Goal: Use online tool/utility: Utilize a website feature to perform a specific function

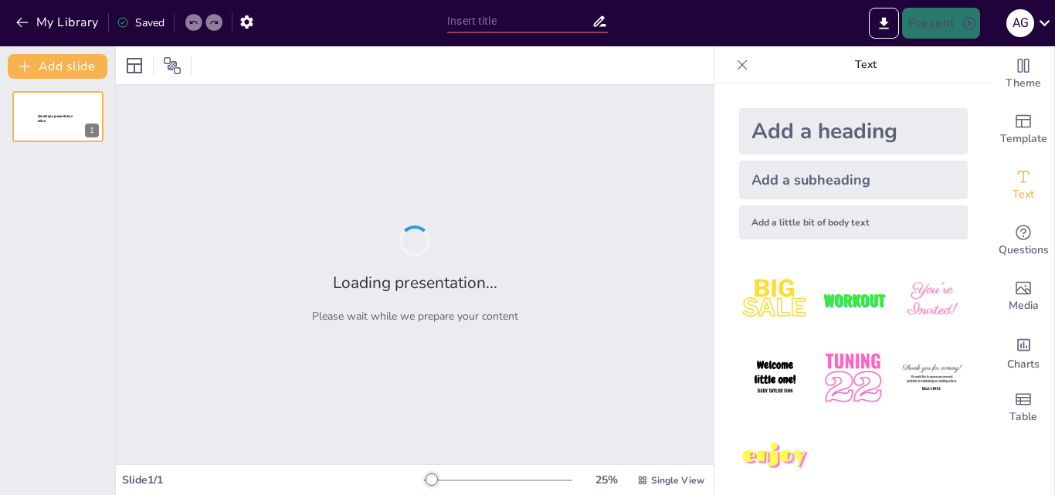
type input "Aprenentatge i diversitat lingüística: Per què són importants els accents?"
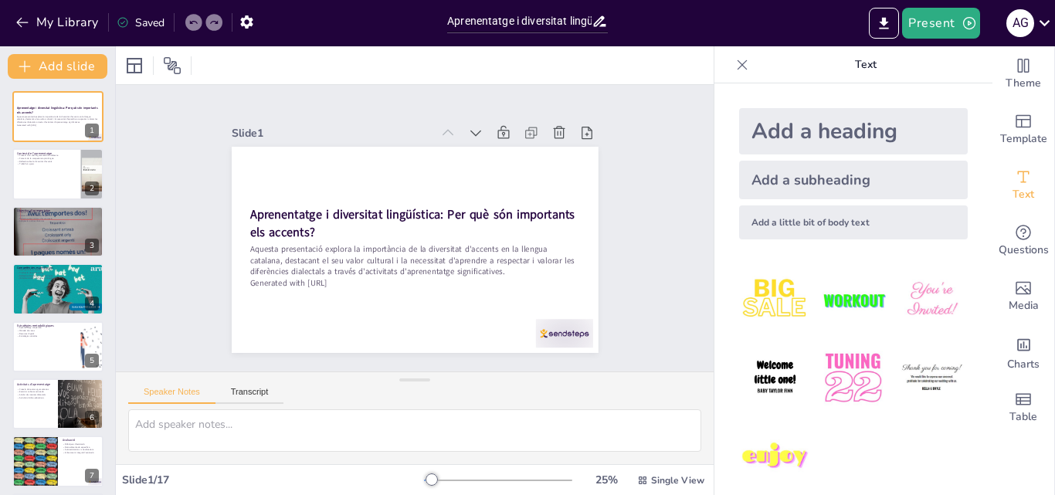
checkbox input "true"
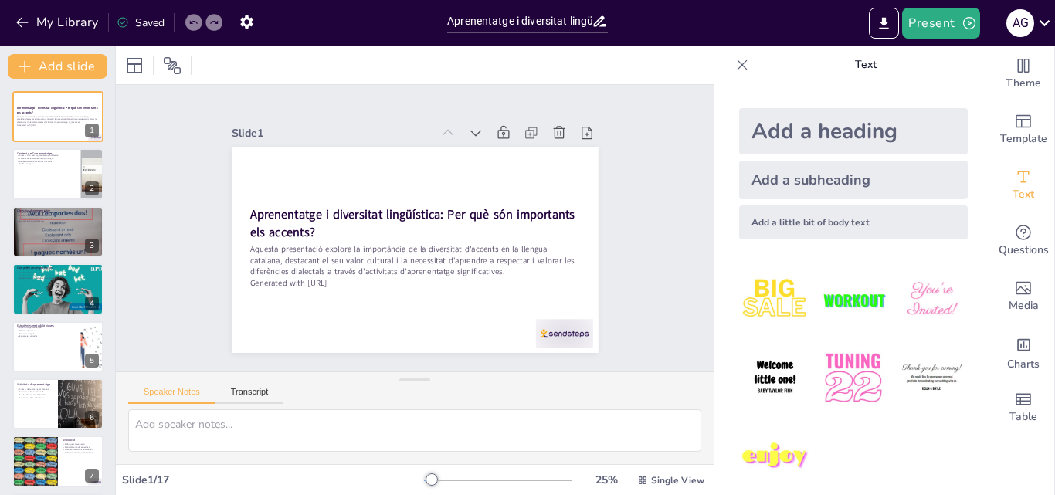
checkbox input "true"
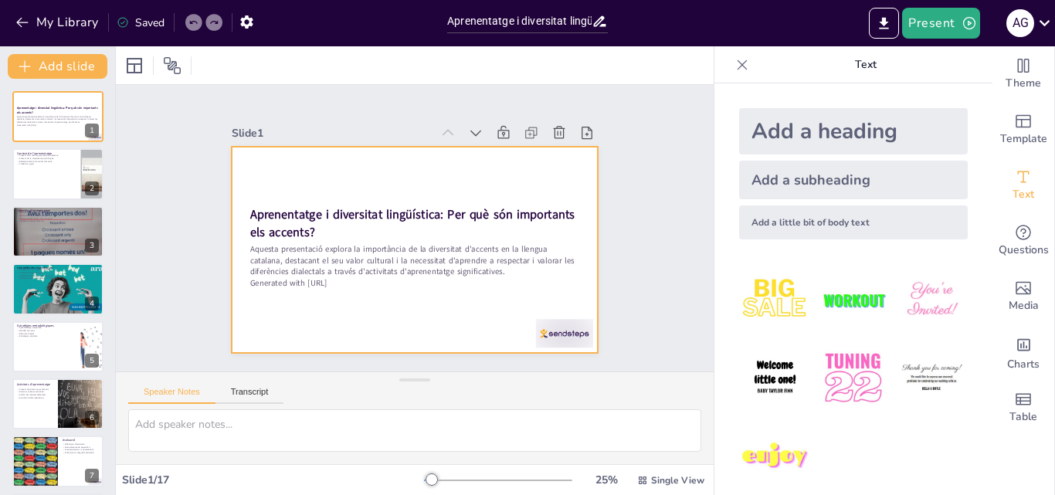
checkbox input "true"
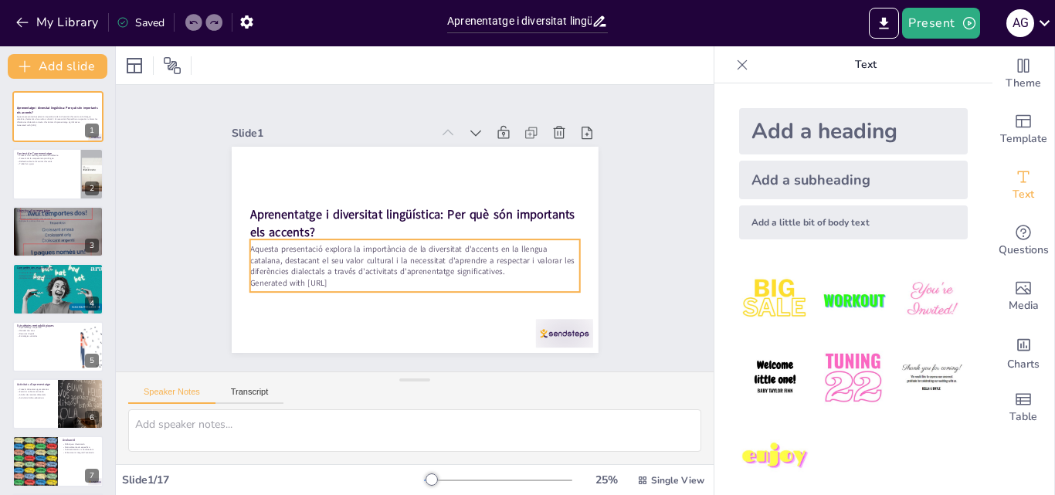
checkbox input "true"
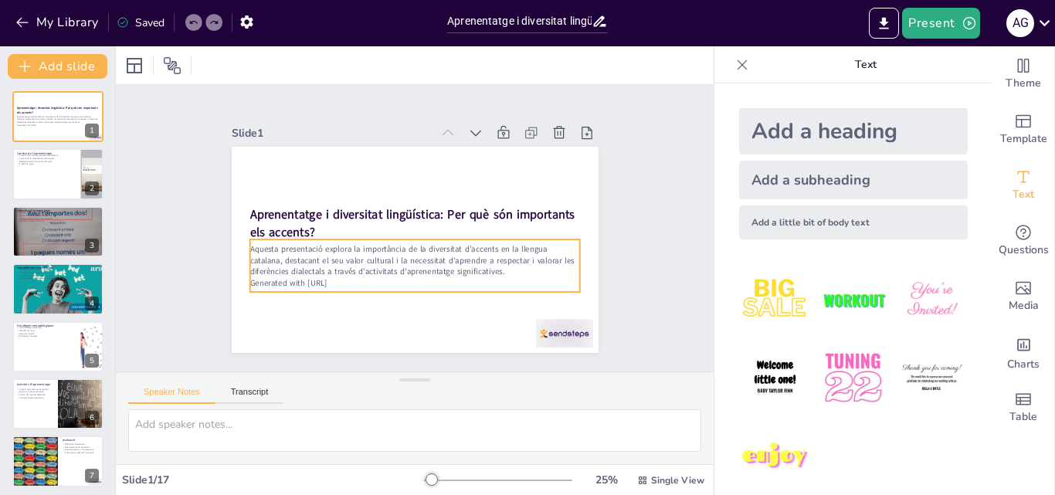
checkbox input "true"
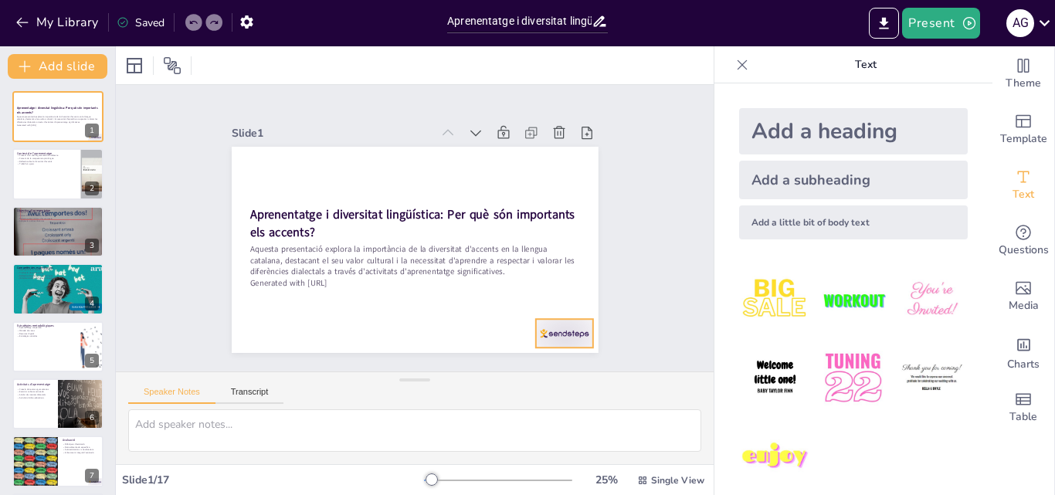
checkbox input "true"
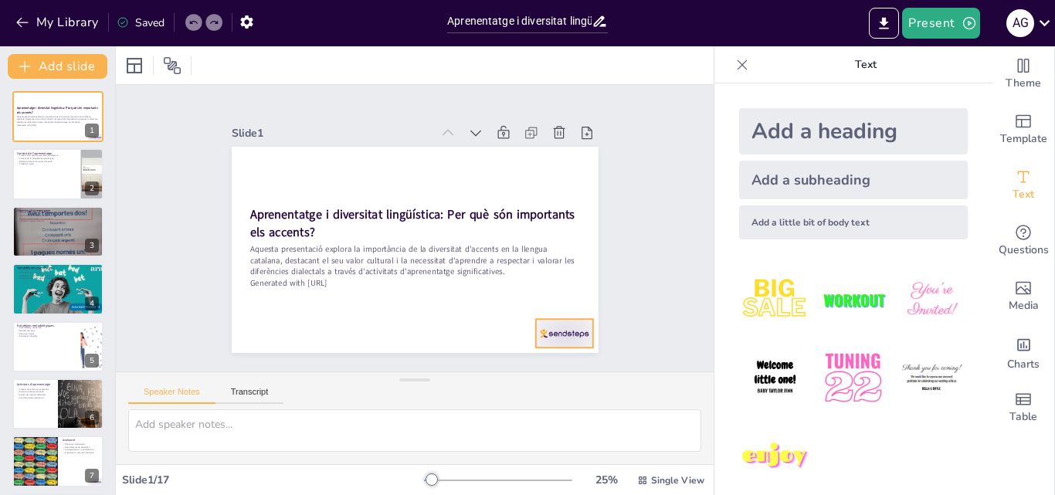
checkbox input "true"
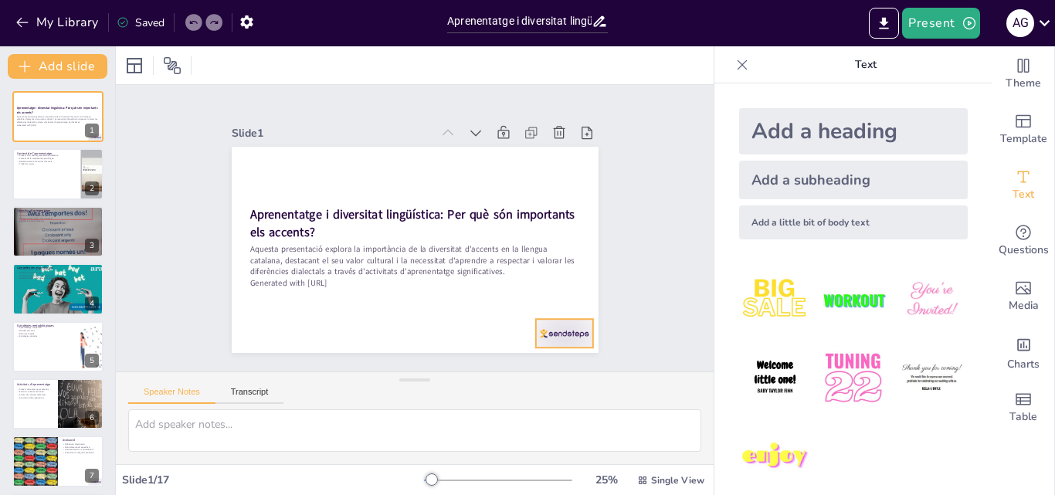
checkbox input "true"
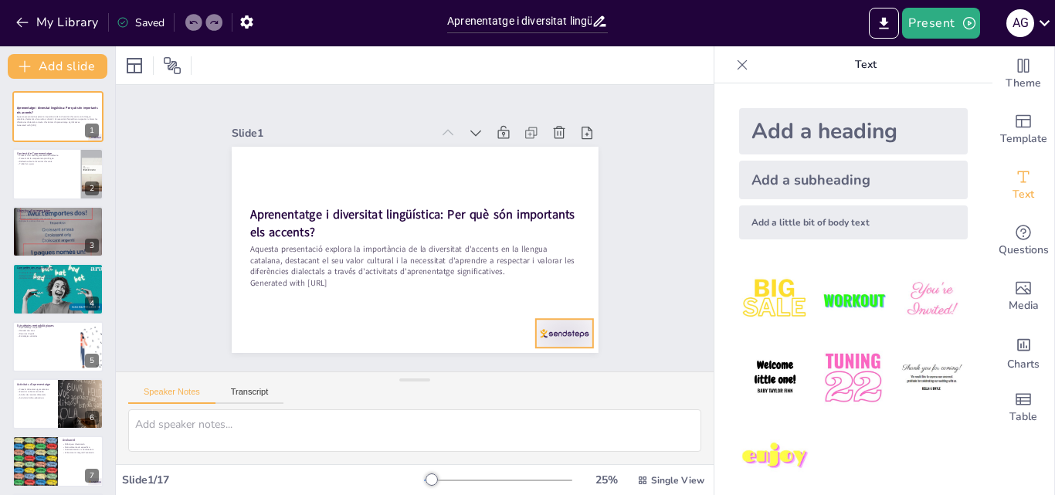
checkbox input "true"
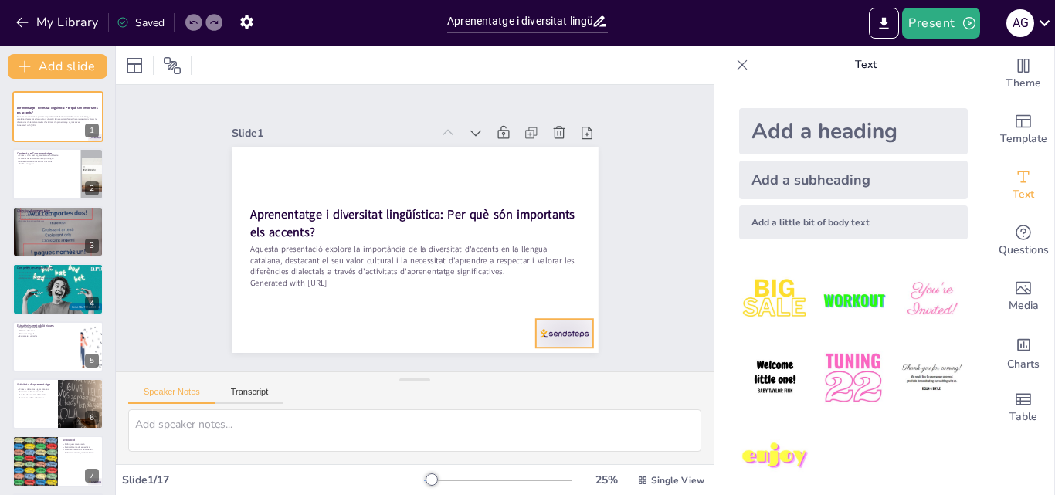
checkbox input "true"
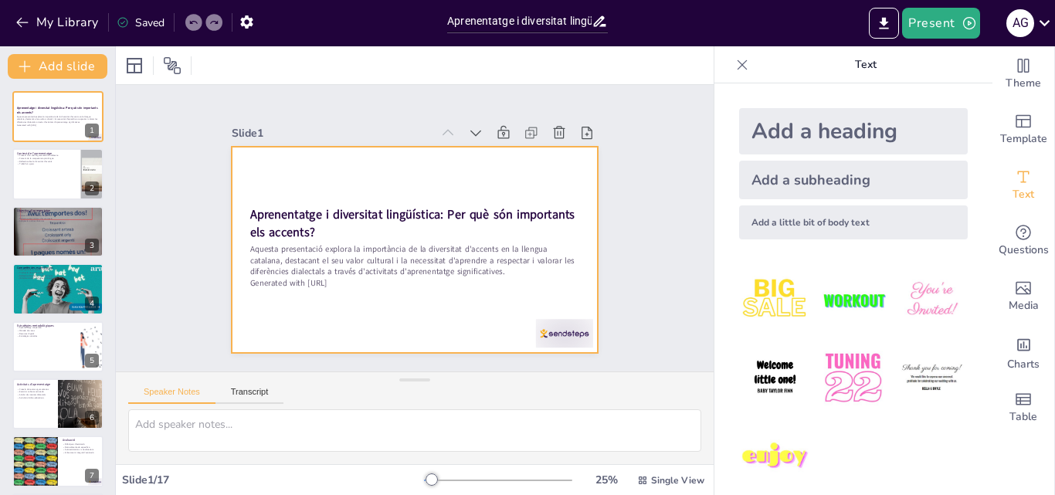
checkbox input "true"
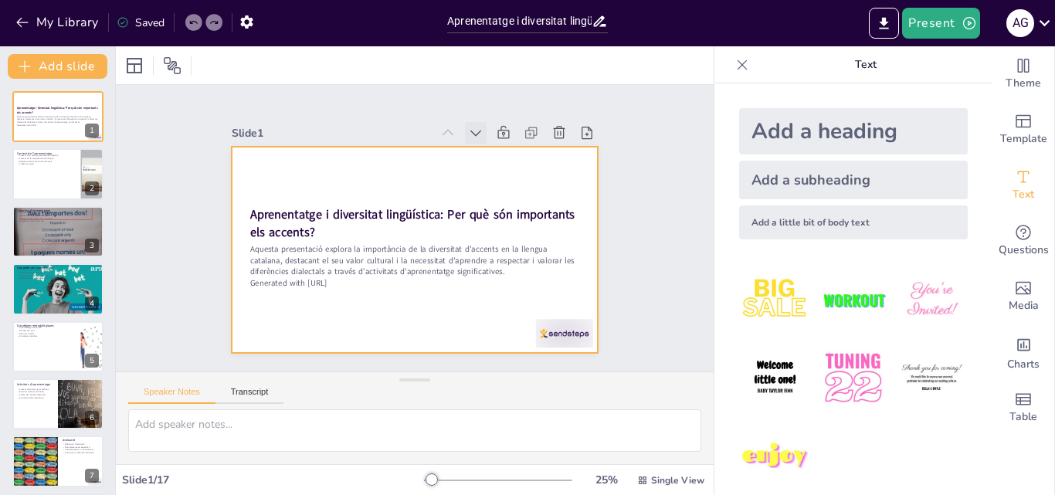
checkbox input "true"
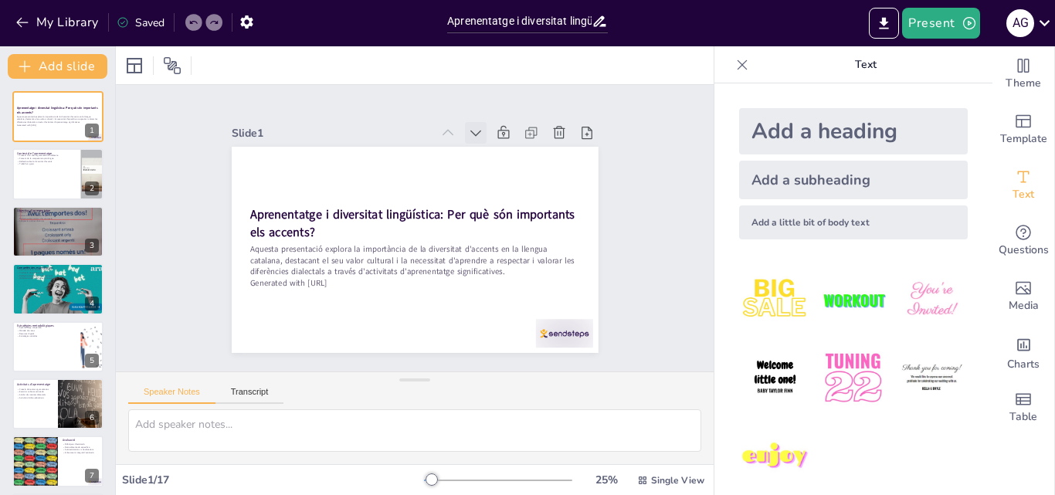
click at [487, 299] on icon at bounding box center [496, 308] width 19 height 19
checkbox input "true"
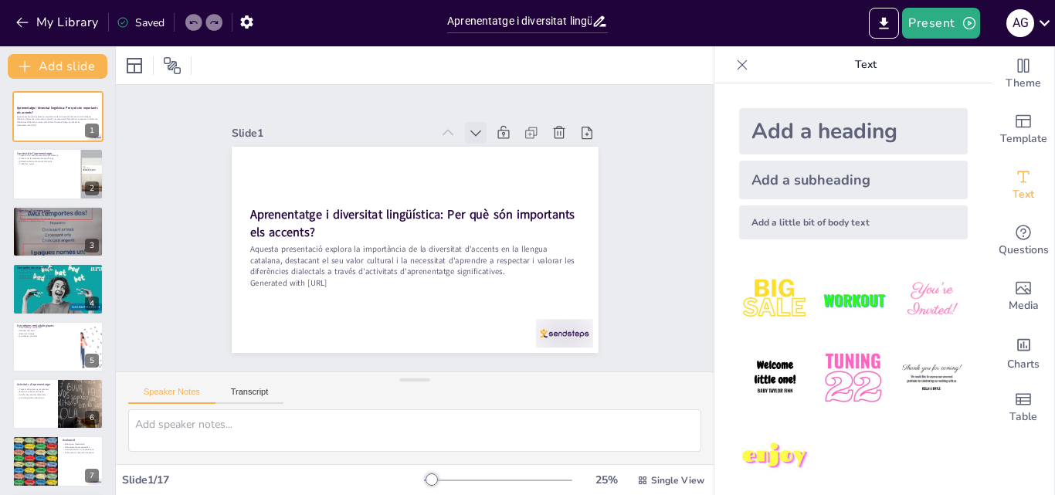
checkbox input "true"
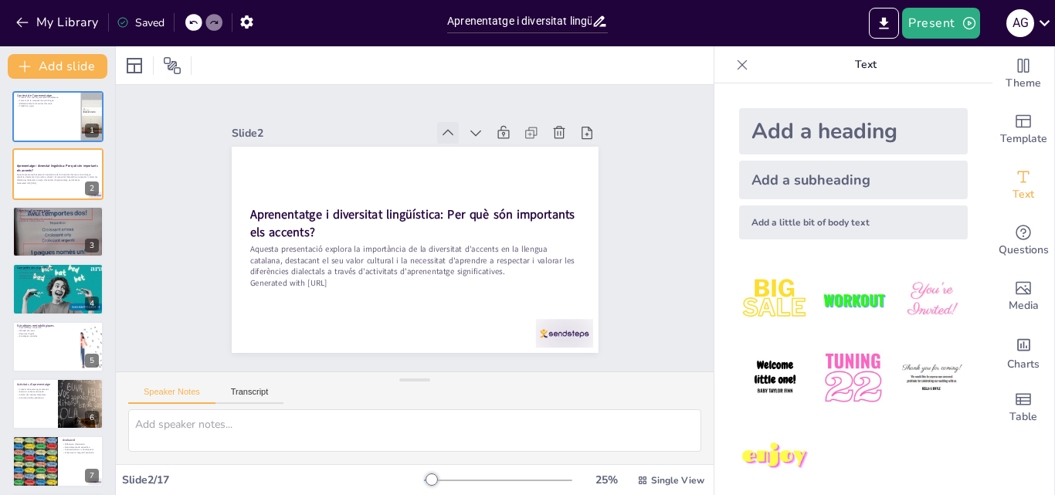
click at [392, 127] on icon at bounding box center [385, 131] width 12 height 11
checkbox input "true"
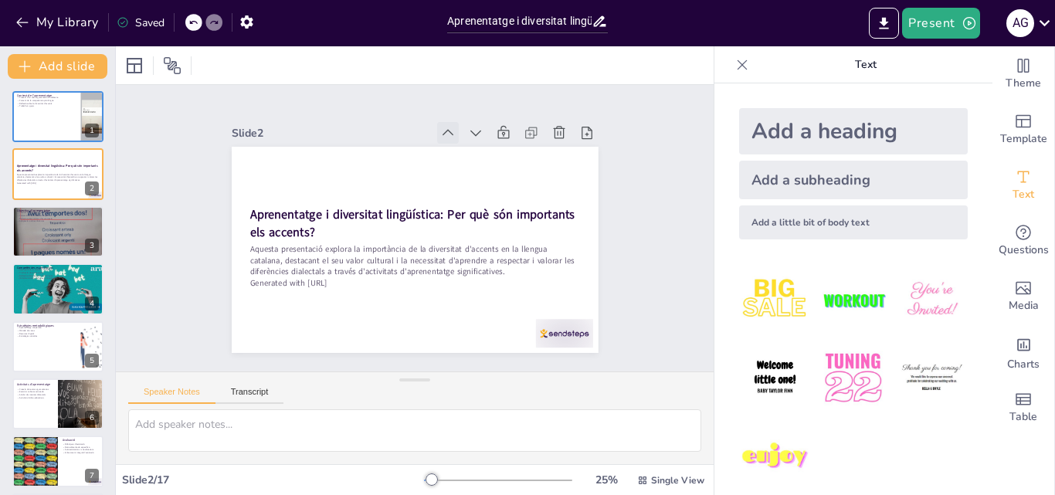
checkbox input "true"
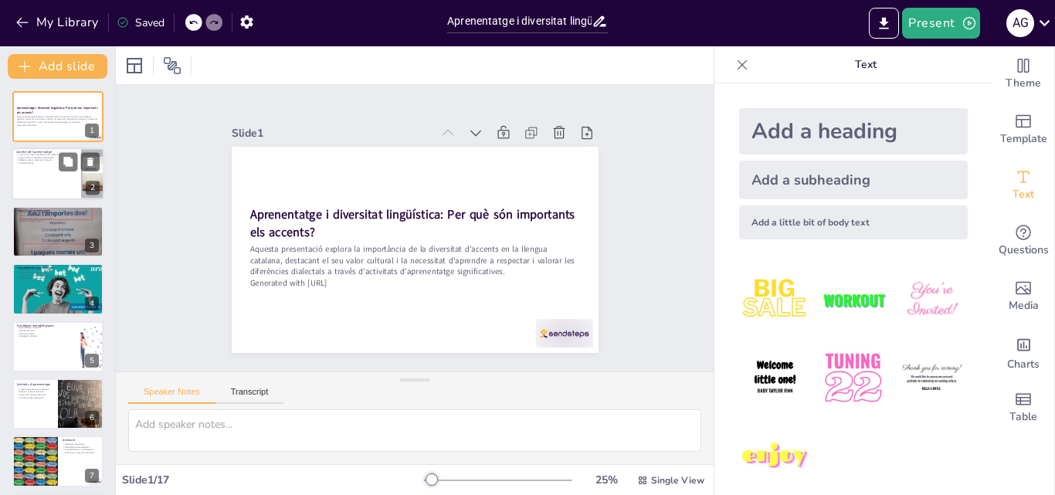
checkbox input "true"
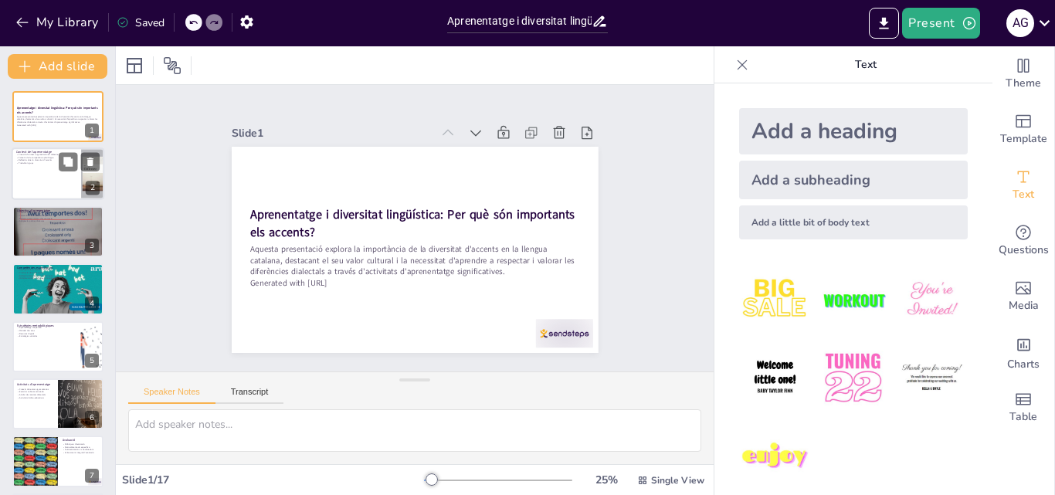
checkbox input "true"
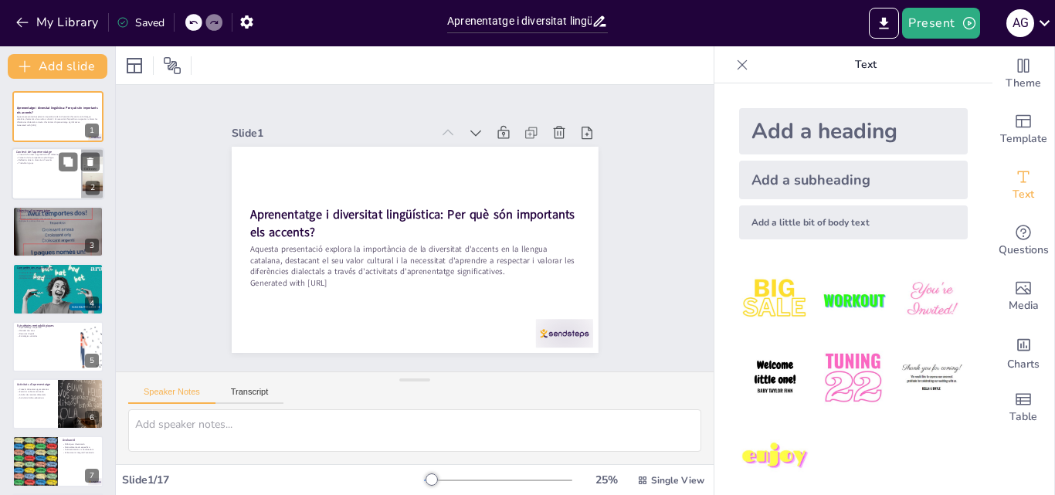
click at [16, 176] on div at bounding box center [58, 174] width 93 height 53
type textarea "La creació d'un text argumentatiu en el dialecte de l'alumnat és una activitat …"
checkbox input "true"
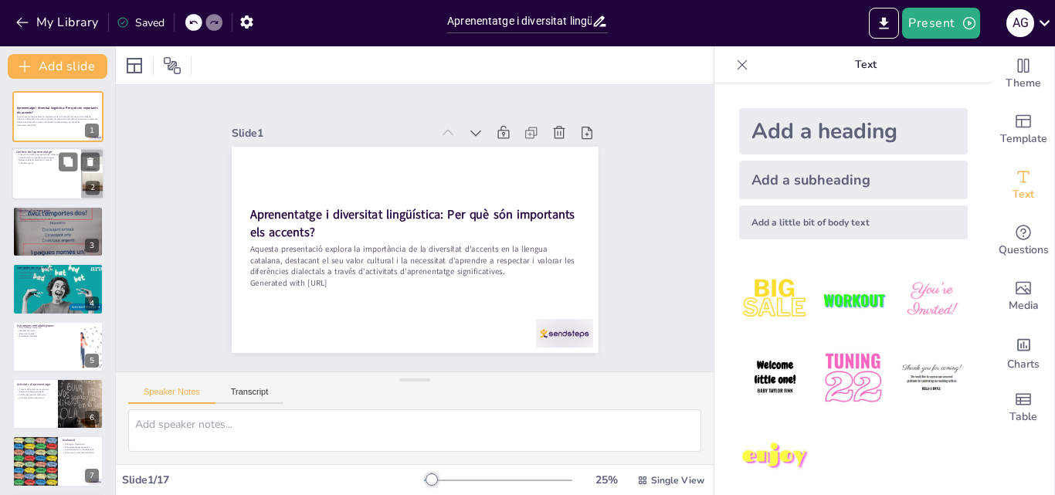
checkbox input "true"
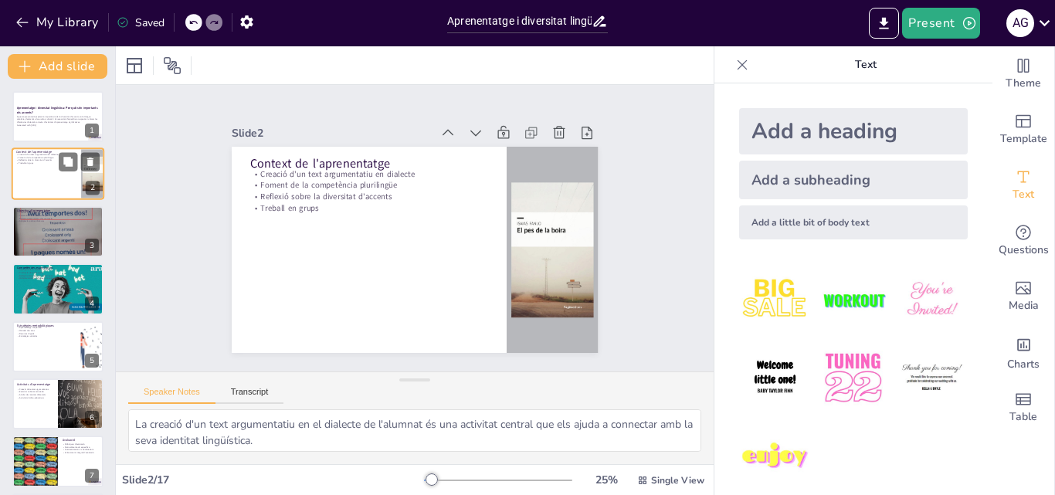
checkbox input "true"
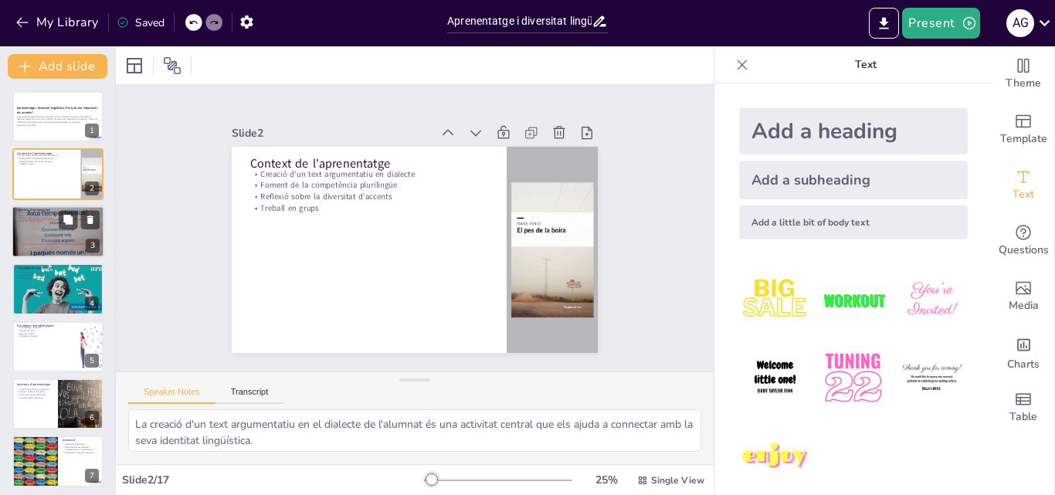
checkbox input "true"
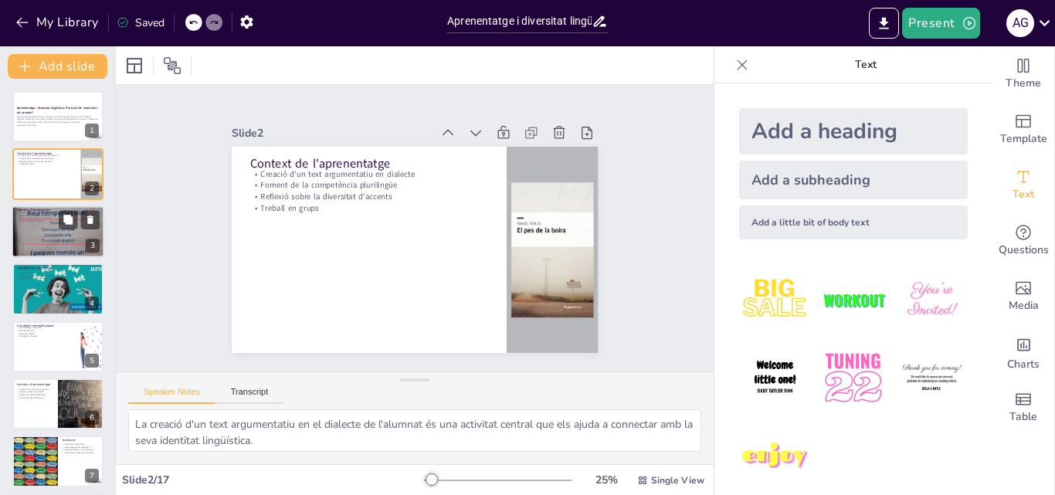
checkbox input "true"
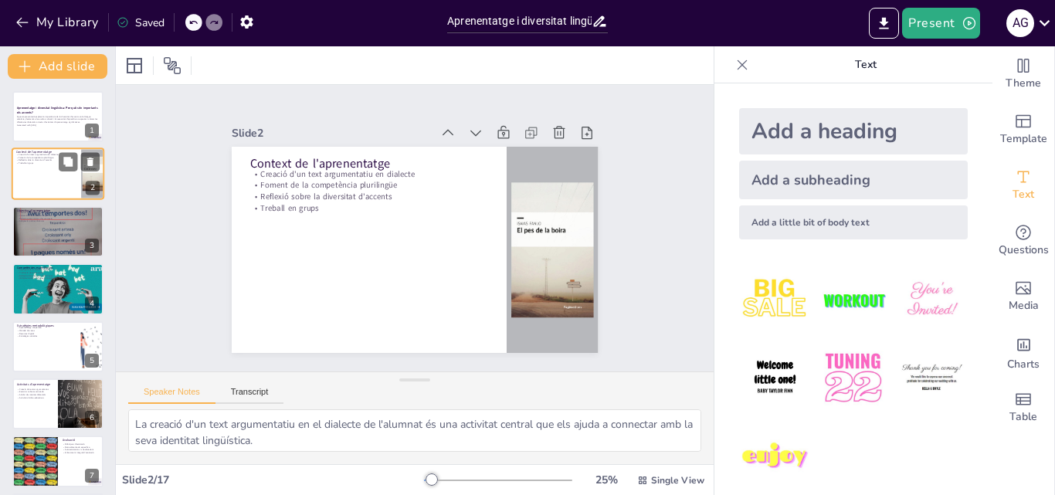
checkbox input "true"
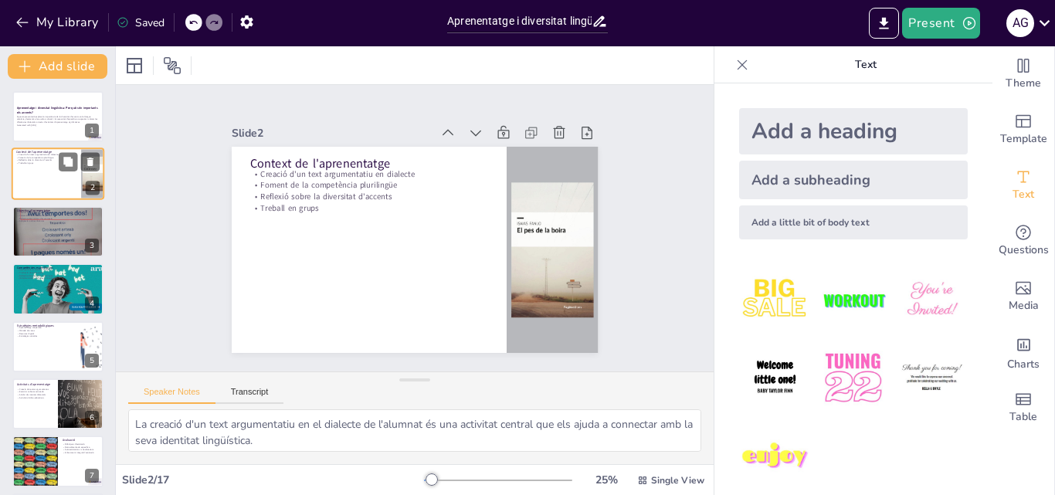
checkbox input "true"
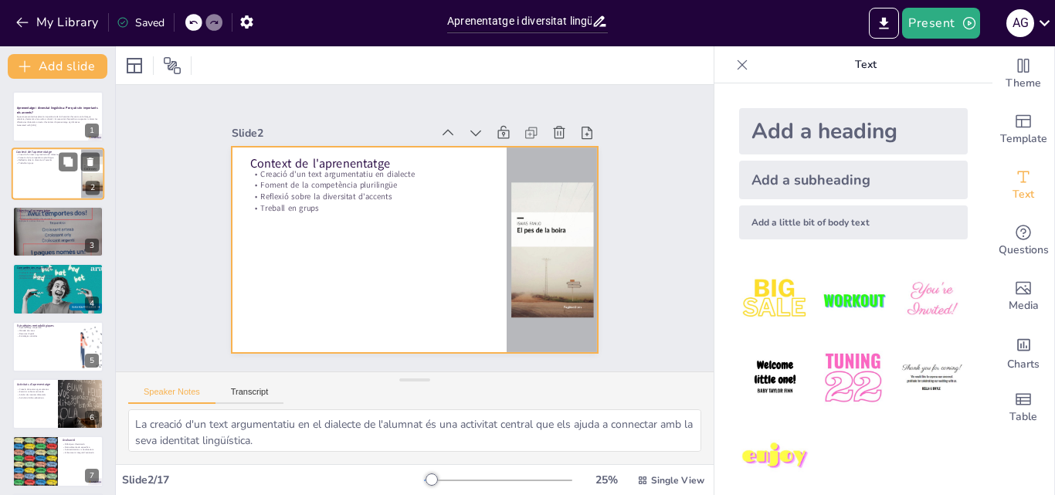
click at [36, 178] on div at bounding box center [58, 174] width 93 height 53
checkbox input "true"
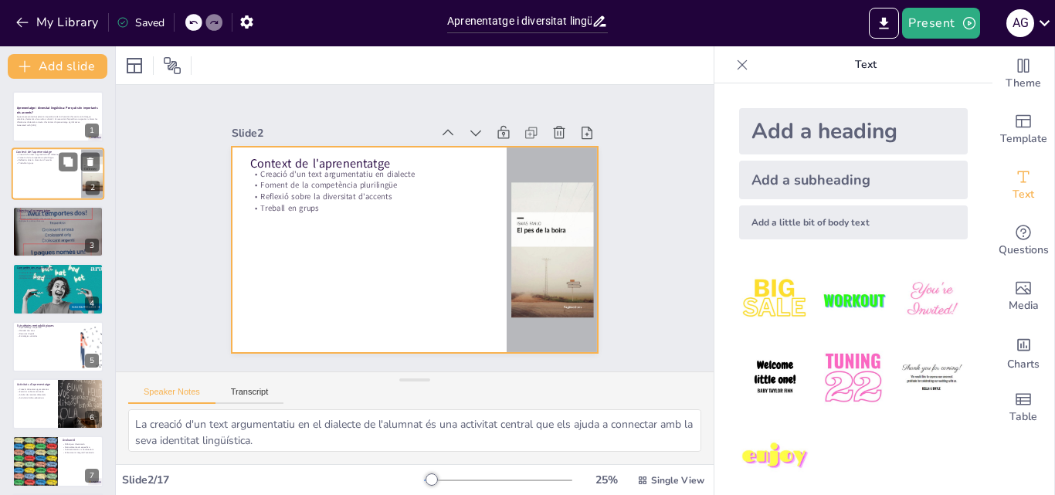
checkbox input "true"
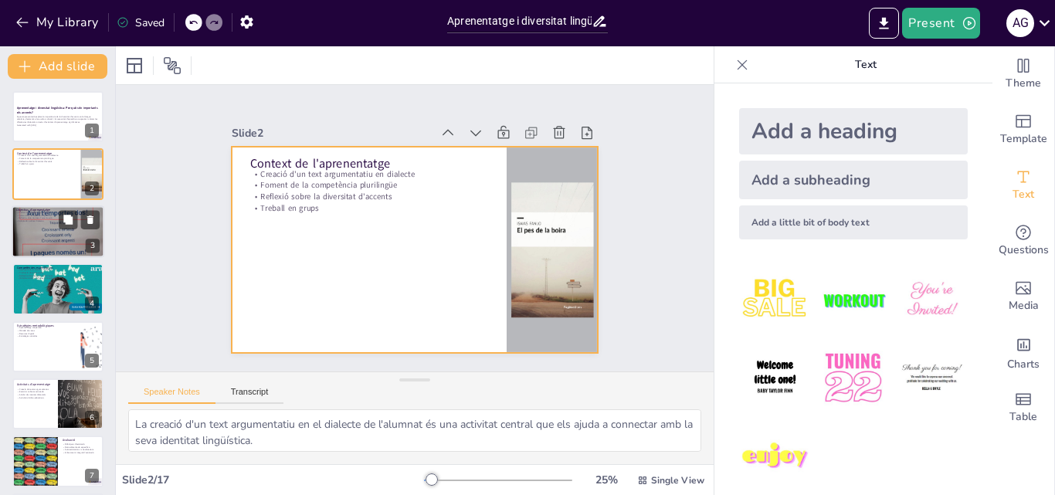
checkbox input "true"
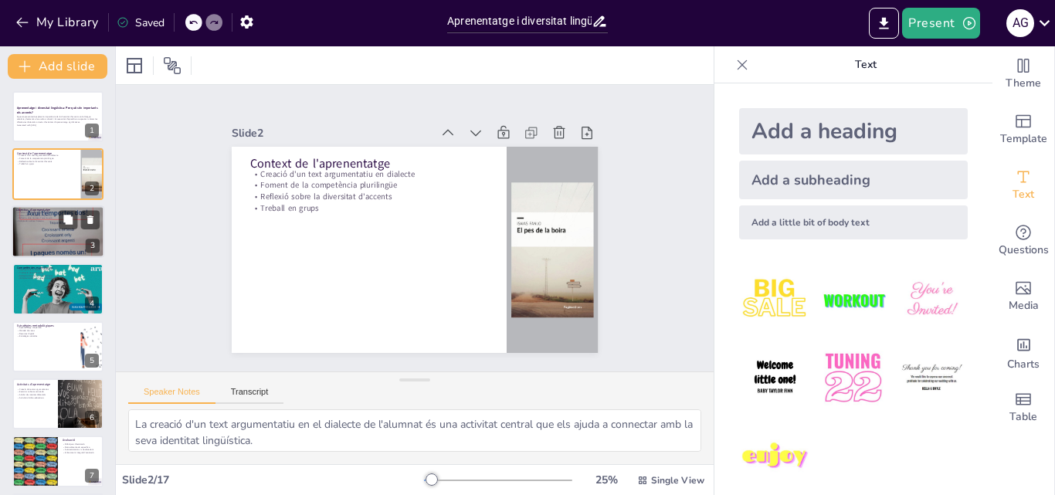
checkbox input "true"
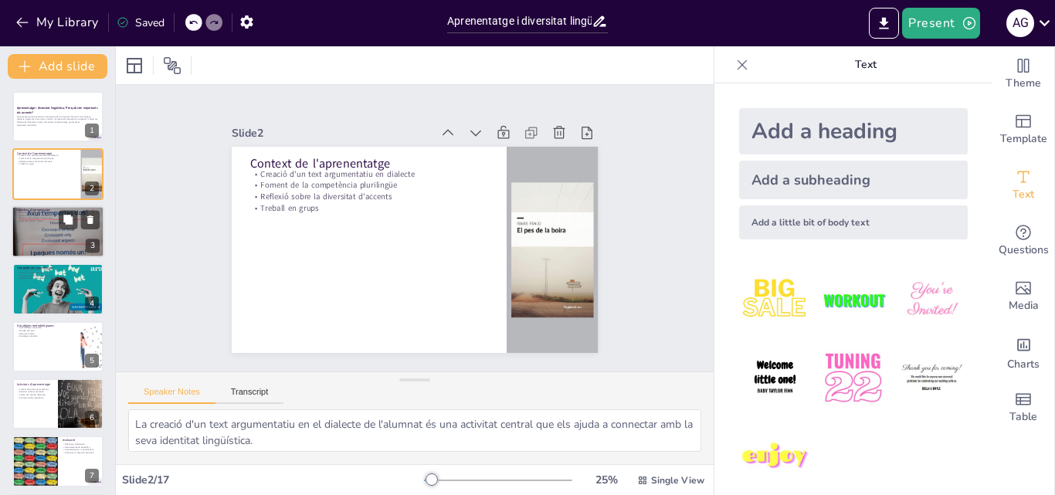
click at [40, 209] on p "Objectius d'aprenentatge" at bounding box center [57, 210] width 83 height 5
type textarea "La producció de textos argumentatius és un objectiu clau que permet als alumnes…"
checkbox input "true"
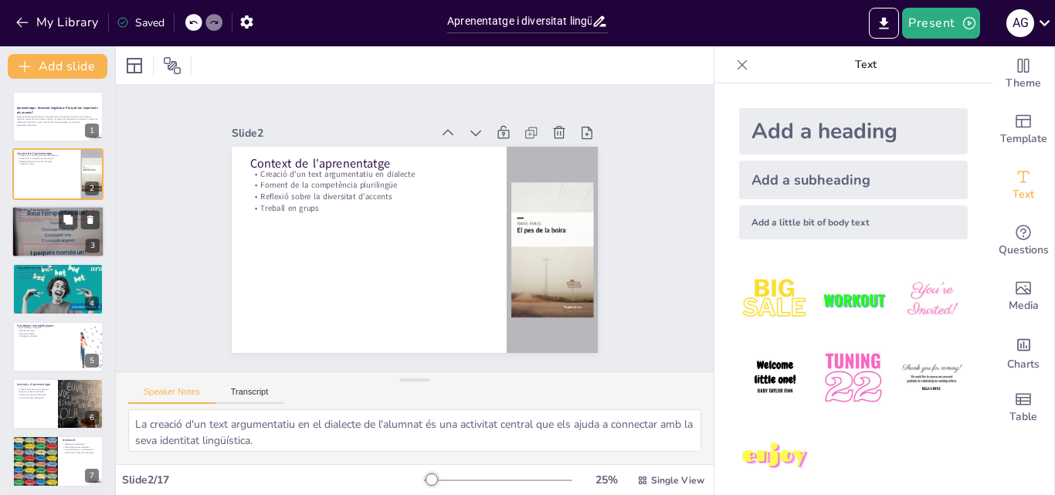
checkbox input "true"
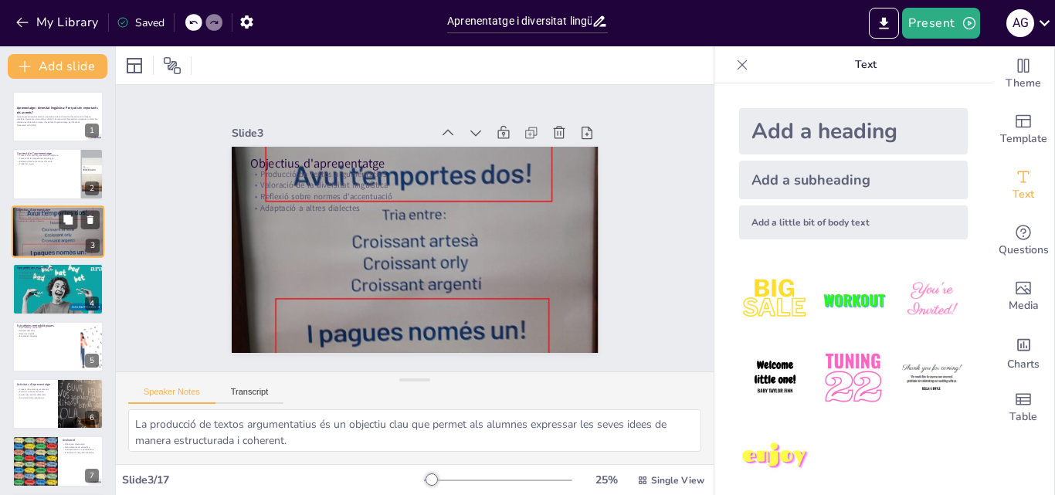
checkbox input "true"
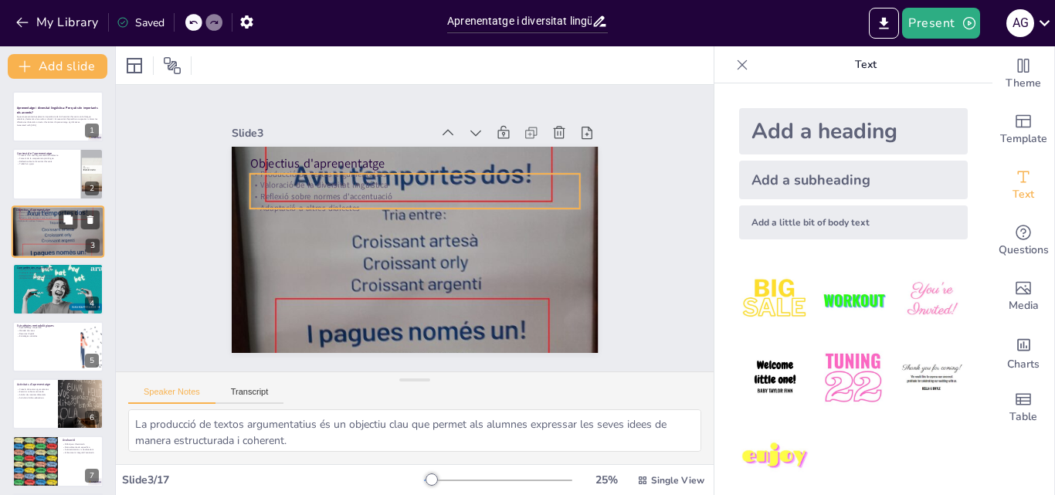
checkbox input "true"
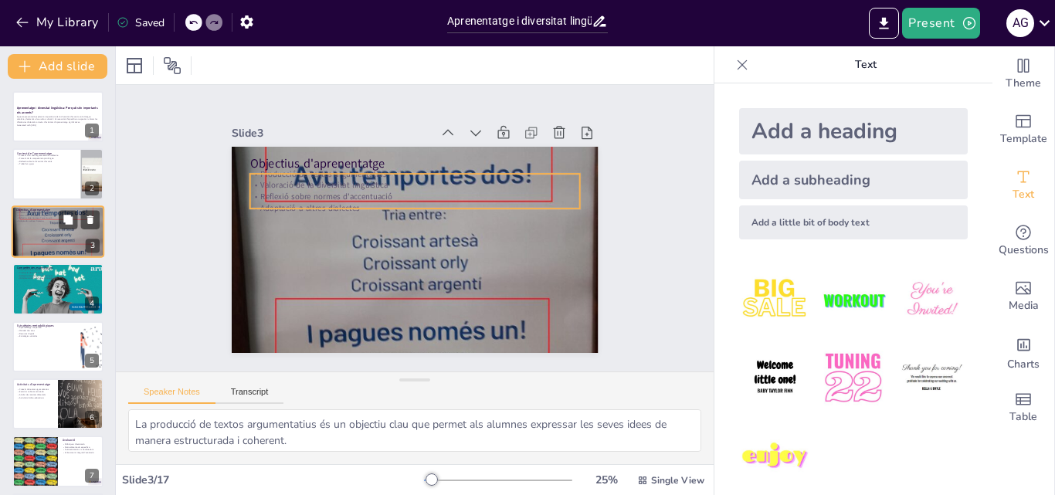
checkbox input "true"
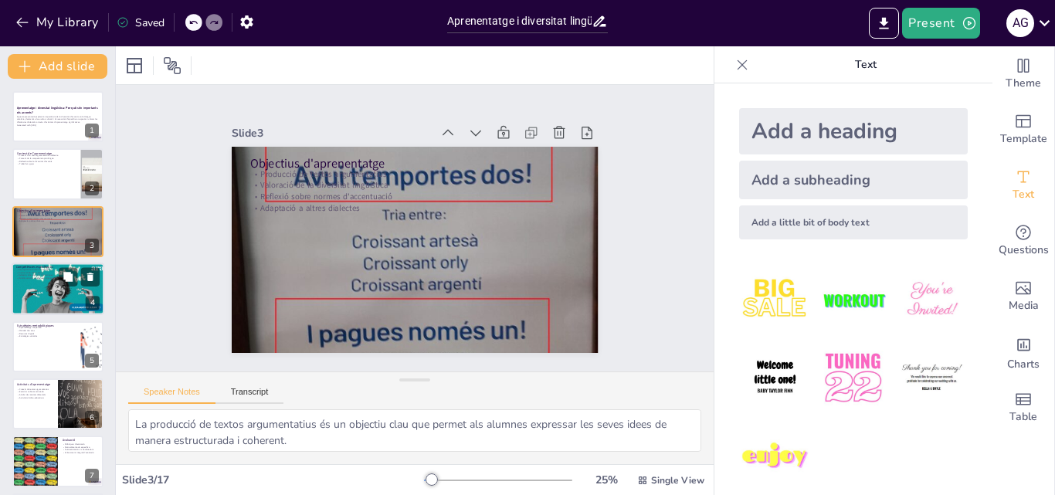
checkbox input "true"
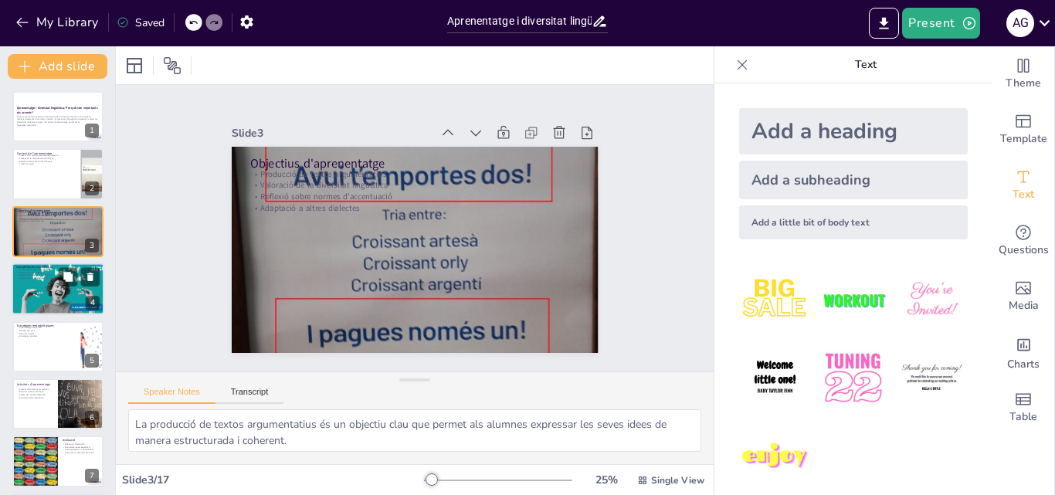
checkbox input "true"
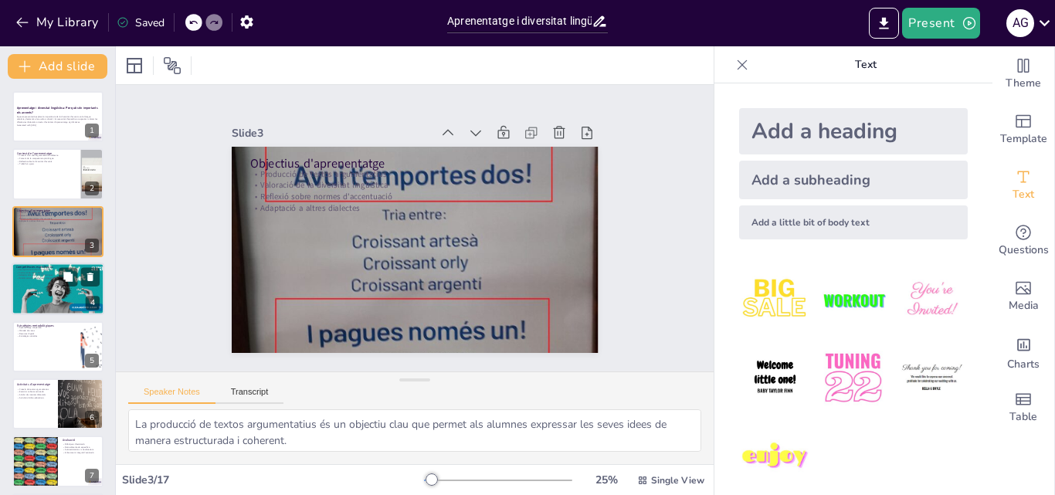
checkbox input "true"
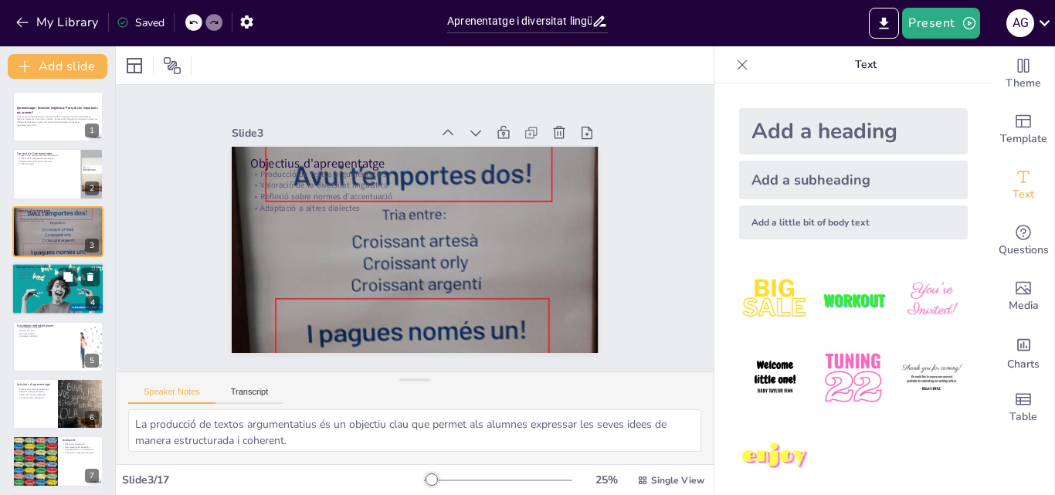
click at [48, 286] on div at bounding box center [58, 289] width 100 height 53
type textarea "La descripció de la diversitat lingüística és essencial per entendre les variac…"
checkbox input "true"
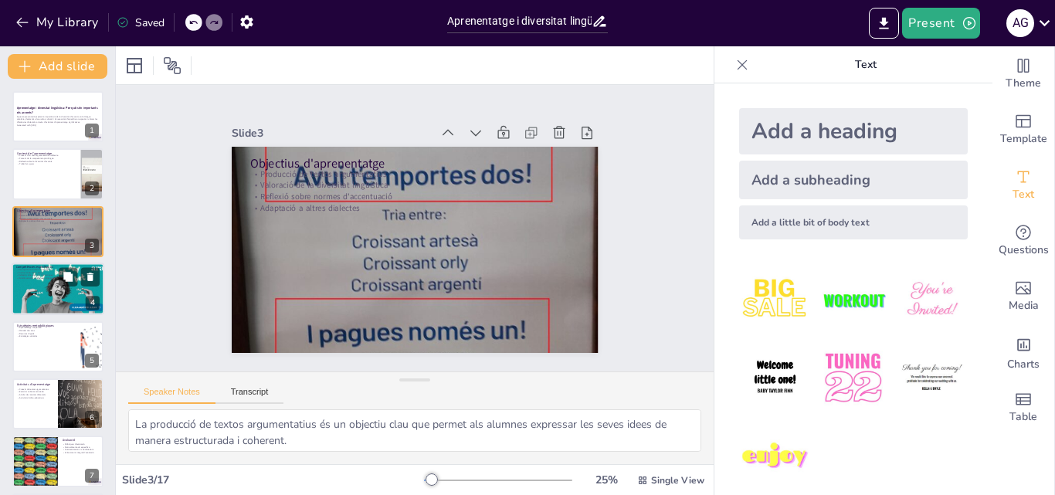
checkbox input "true"
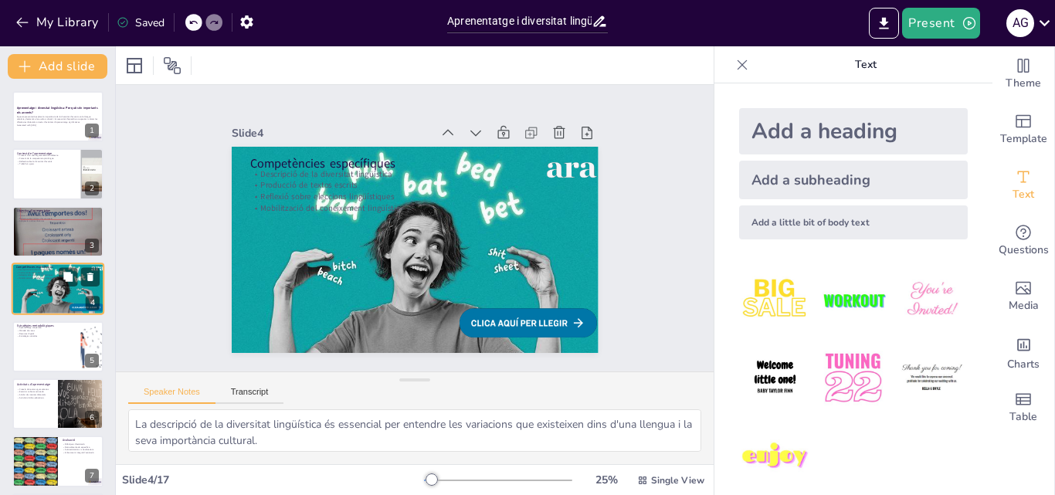
scroll to position [2, 0]
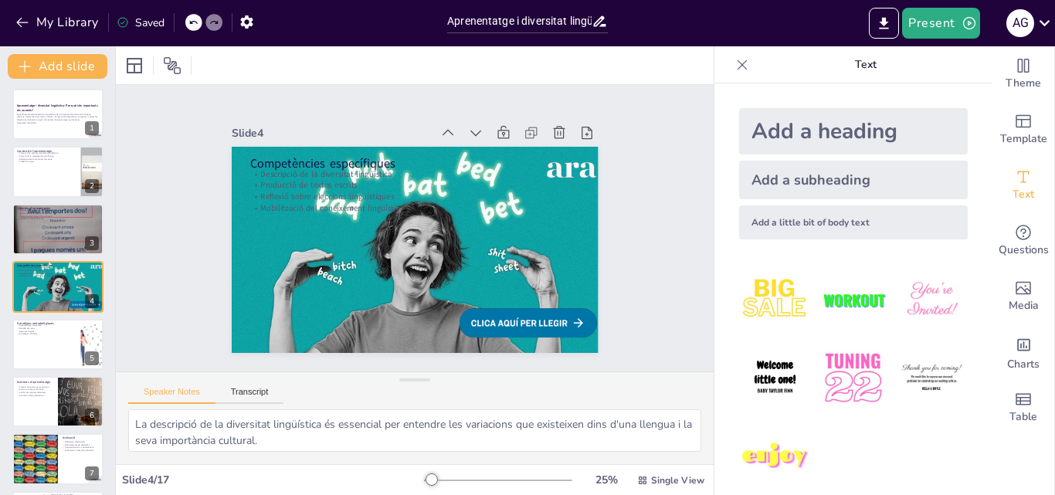
checkbox input "true"
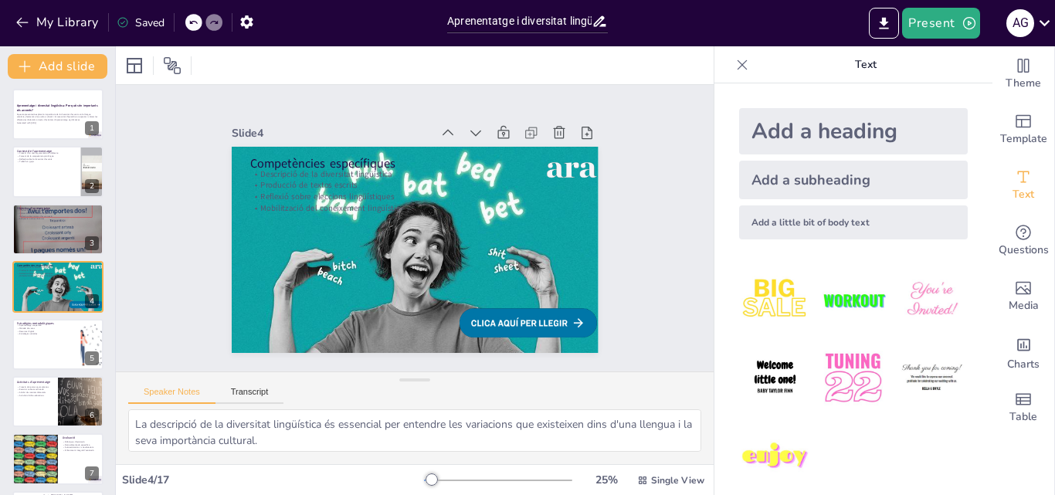
checkbox input "true"
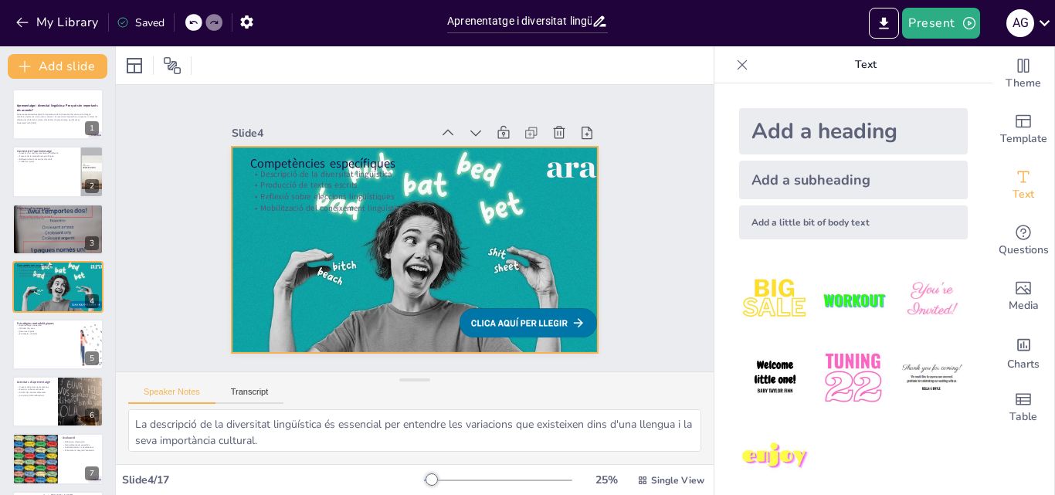
checkbox input "true"
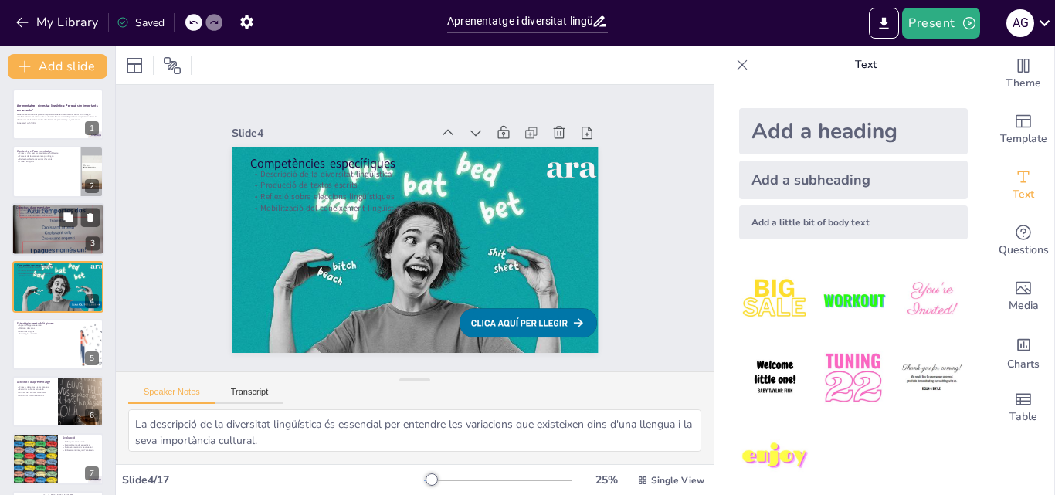
checkbox input "true"
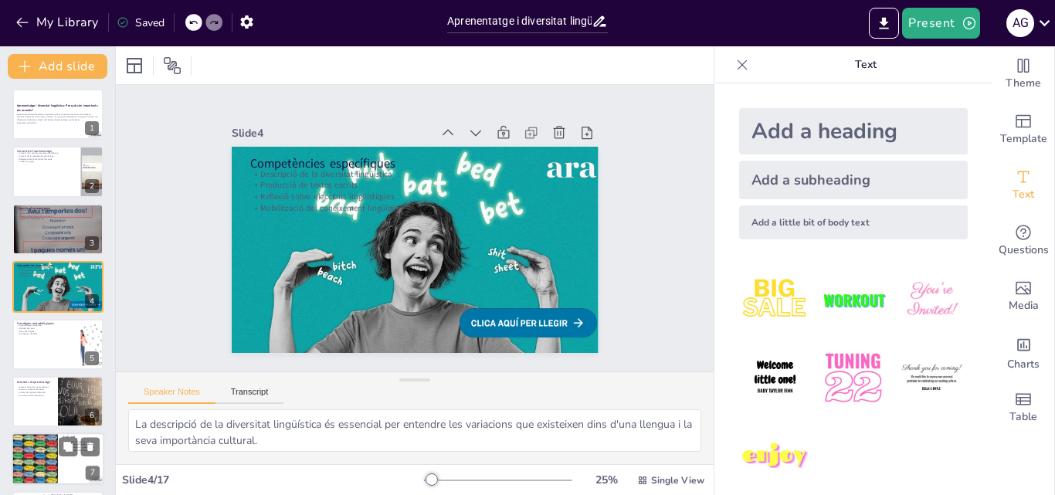
checkbox input "true"
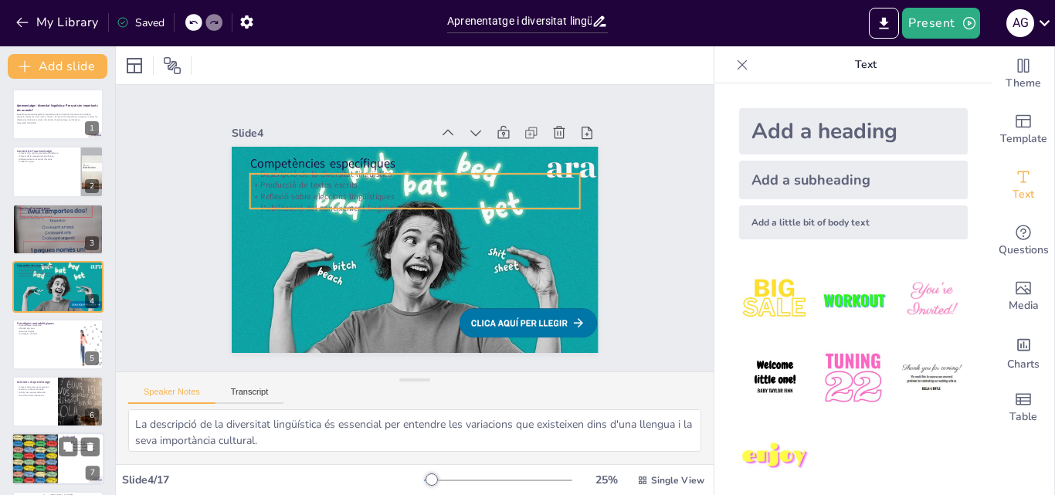
checkbox input "true"
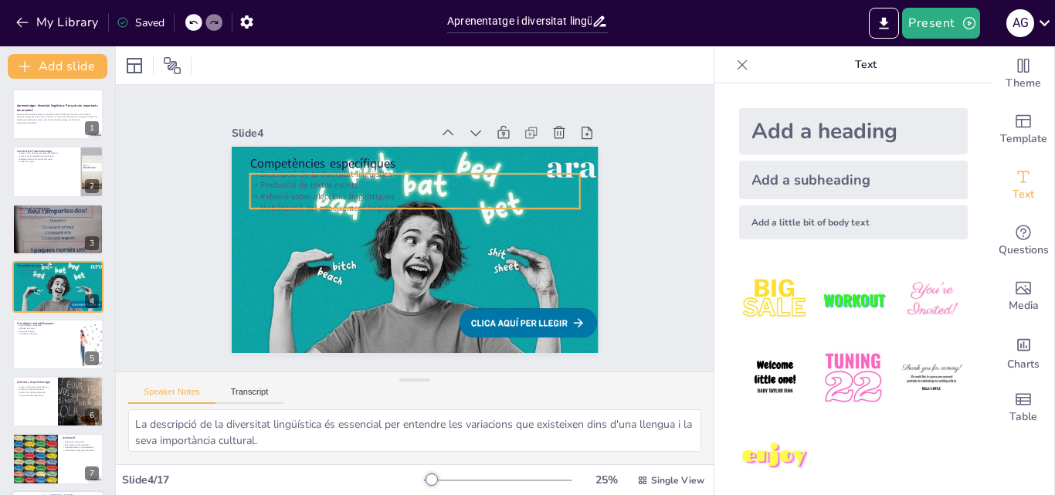
checkbox input "true"
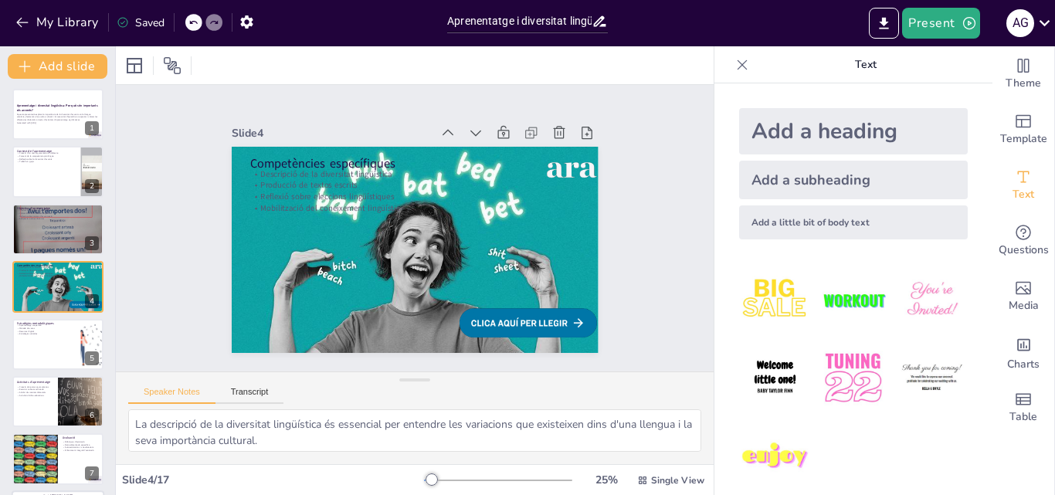
scroll to position [234, 0]
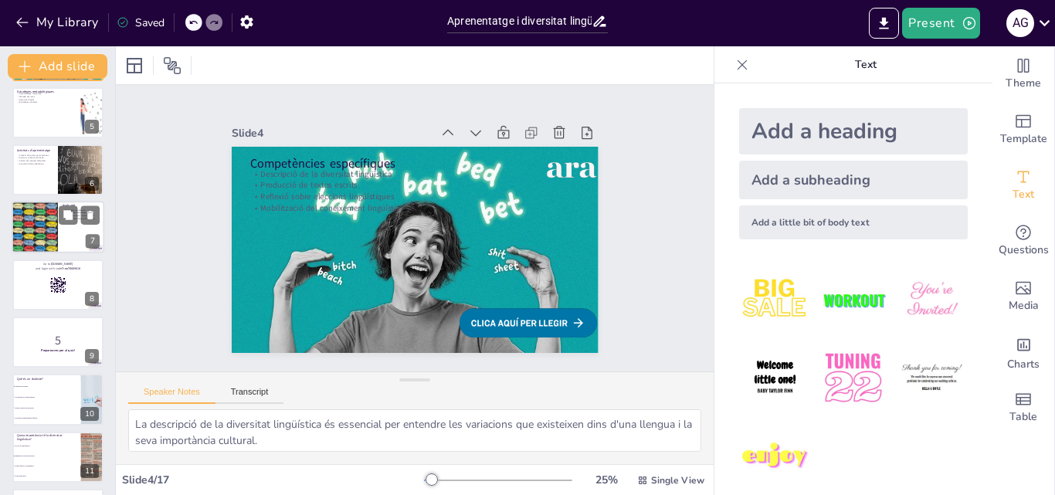
click at [73, 231] on div at bounding box center [58, 228] width 93 height 53
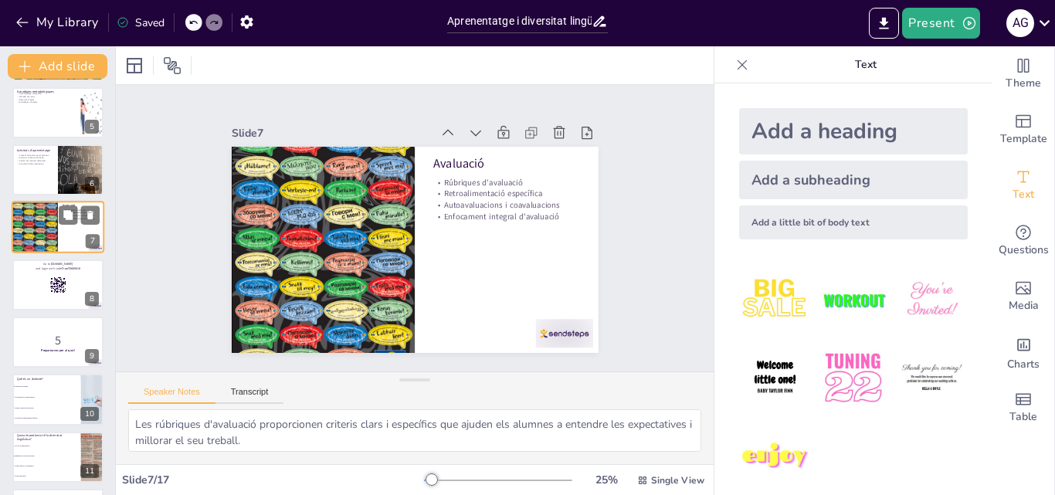
scroll to position [175, 0]
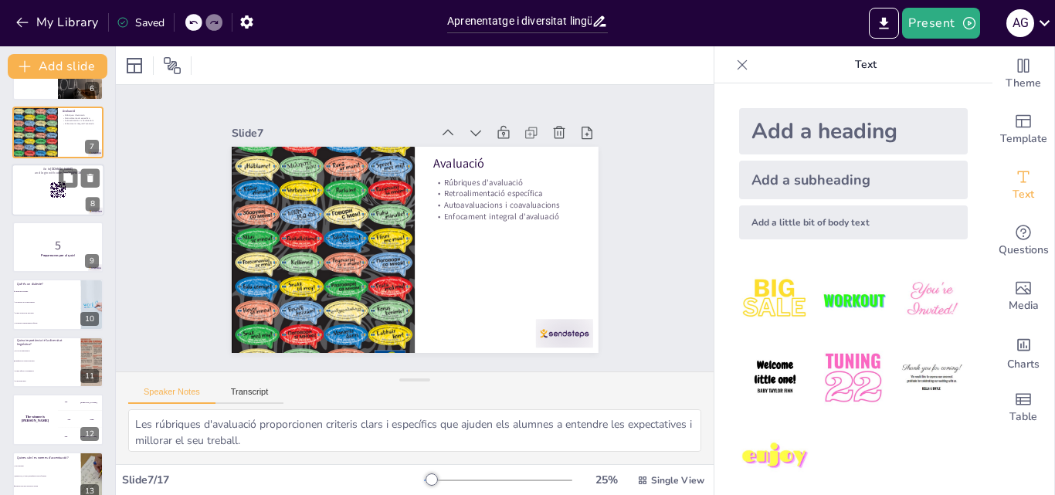
click at [62, 202] on div at bounding box center [58, 190] width 93 height 53
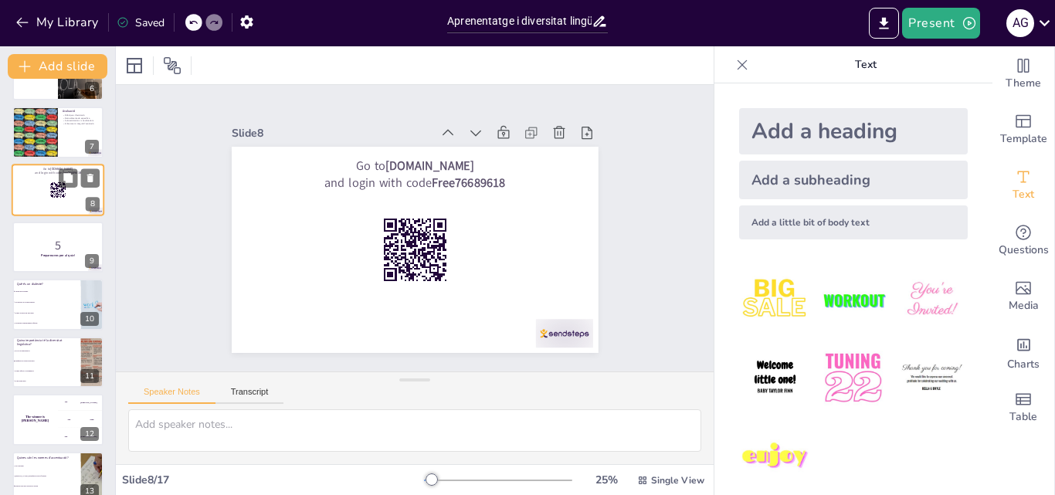
scroll to position [232, 0]
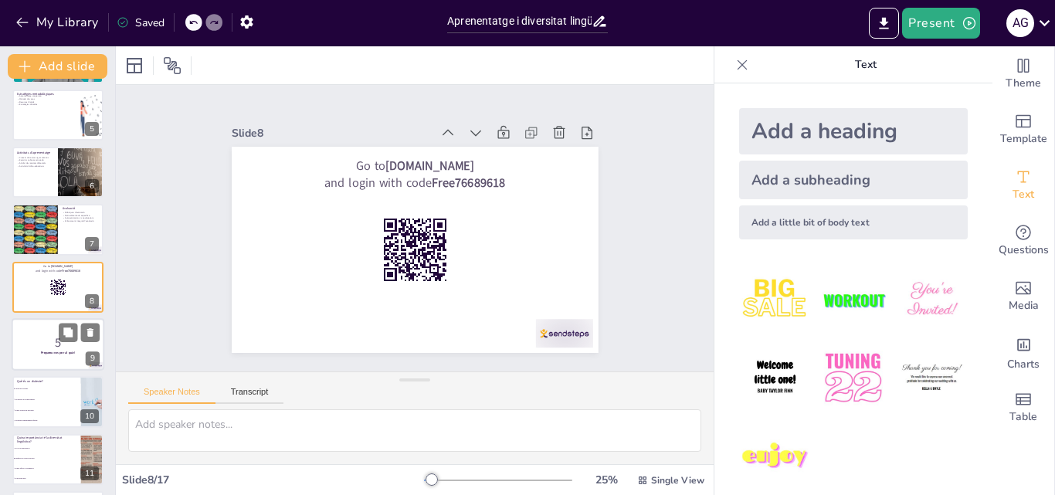
click at [59, 354] on strong "Prepareu-vos per al quiz!" at bounding box center [58, 353] width 34 height 4
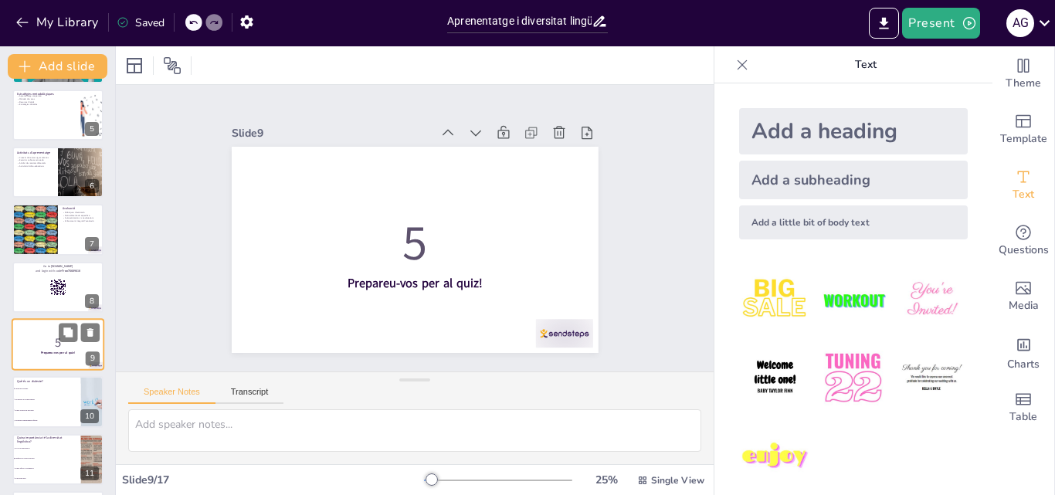
scroll to position [290, 0]
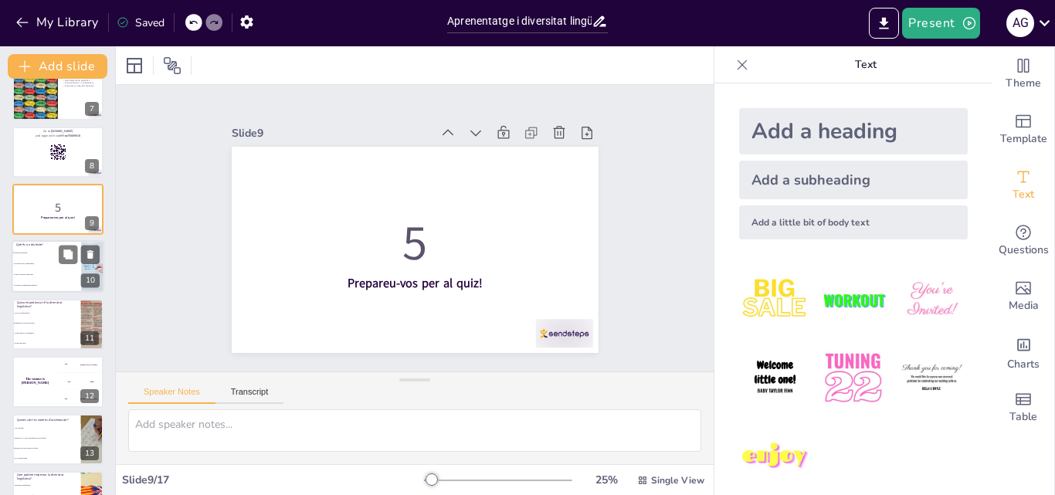
click at [39, 263] on span "Un dialecte no té importància" at bounding box center [47, 264] width 66 height 2
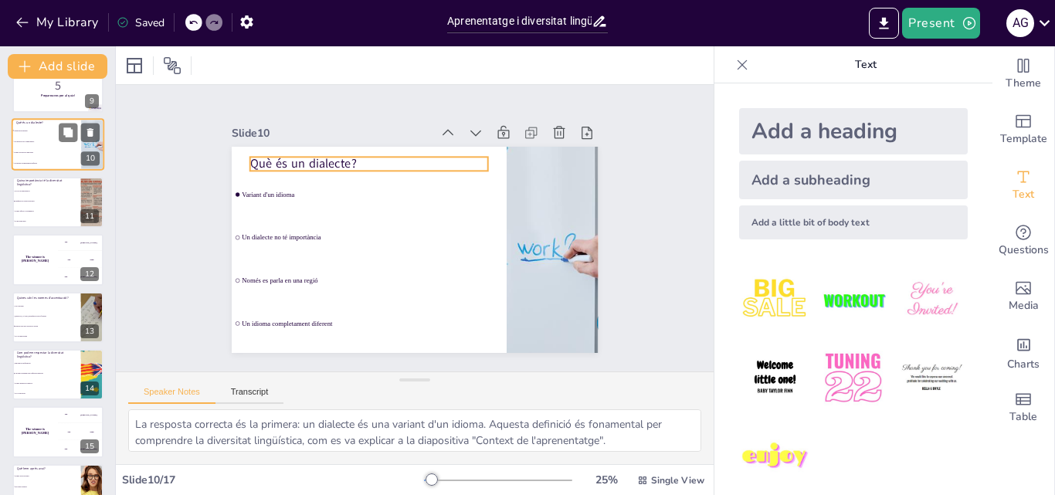
scroll to position [579, 0]
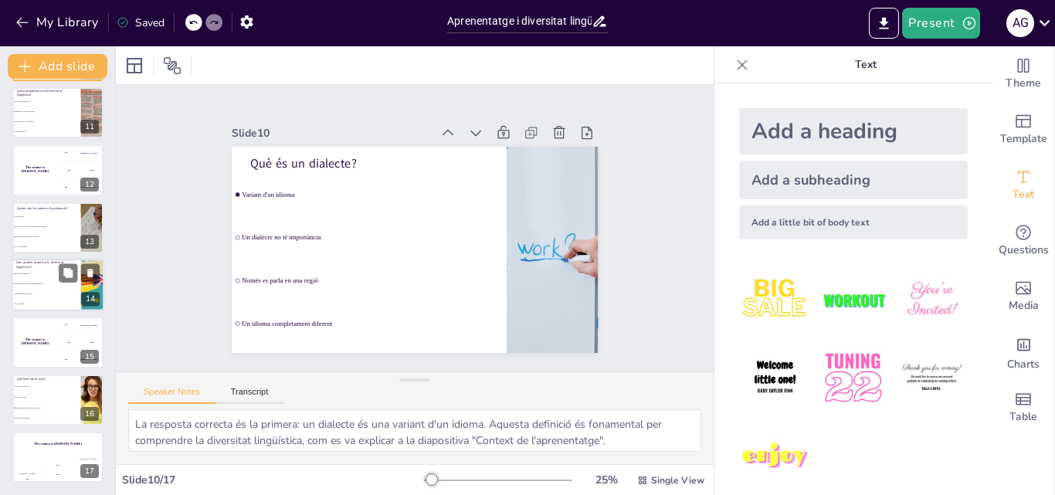
click at [48, 285] on li "Valorant i aprenent dels diferents dialectes" at bounding box center [47, 284] width 70 height 10
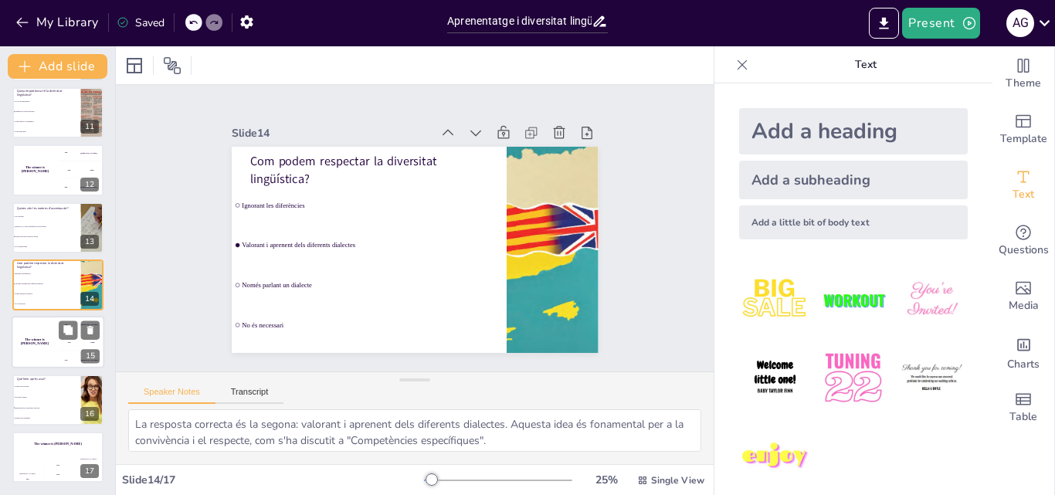
click at [51, 339] on h4 "The winner is [PERSON_NAME]" at bounding box center [35, 342] width 46 height 8
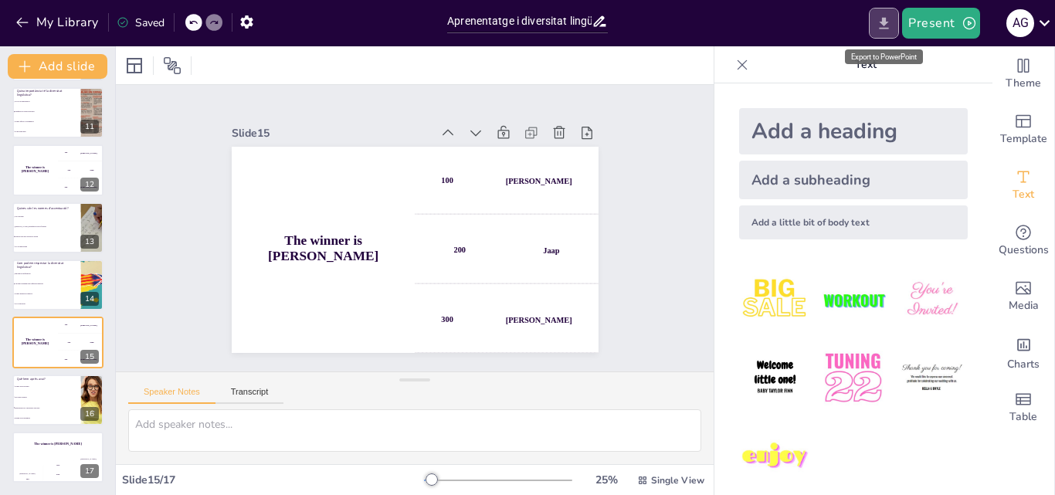
click at [892, 22] on icon "Export to PowerPoint" at bounding box center [884, 23] width 16 height 16
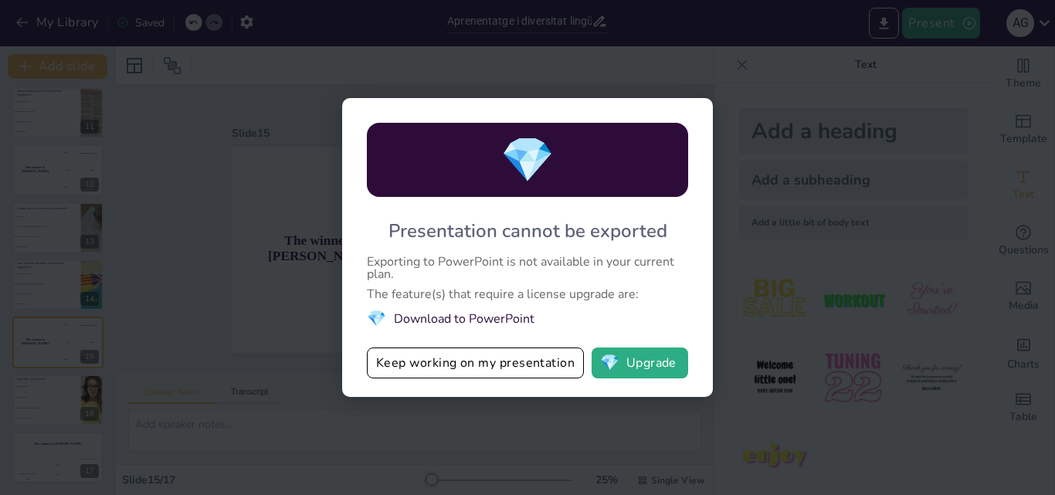
click at [761, 83] on div "💎 Presentation cannot be exported Exporting to PowerPoint is not available in y…" at bounding box center [527, 247] width 1055 height 495
click at [241, 218] on div "💎 Presentation cannot be exported Exporting to PowerPoint is not available in y…" at bounding box center [527, 247] width 1055 height 495
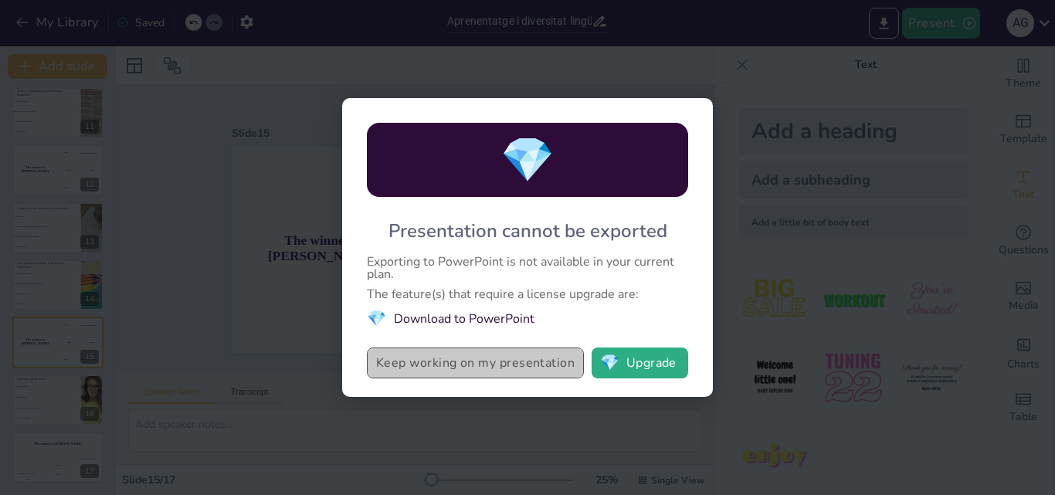
click at [472, 361] on button "Keep working on my presentation" at bounding box center [475, 363] width 217 height 31
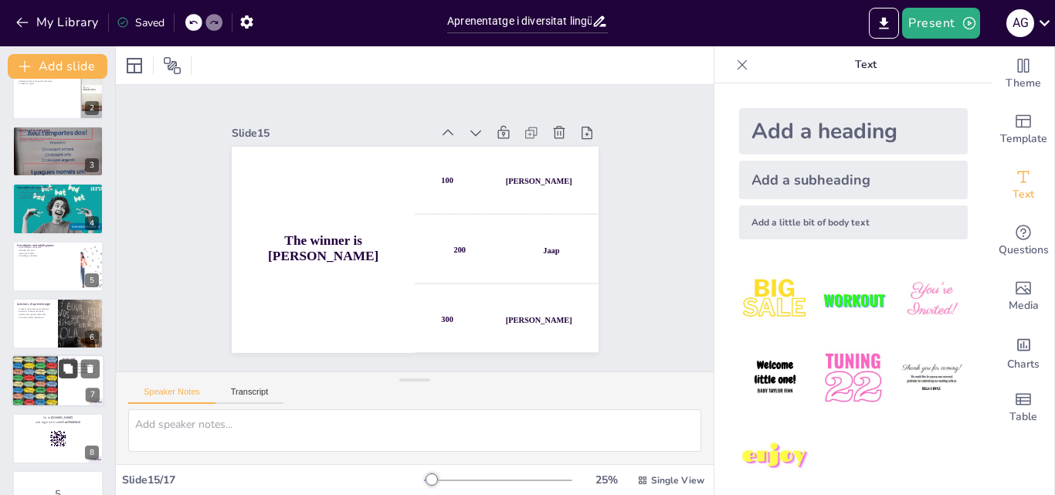
scroll to position [0, 0]
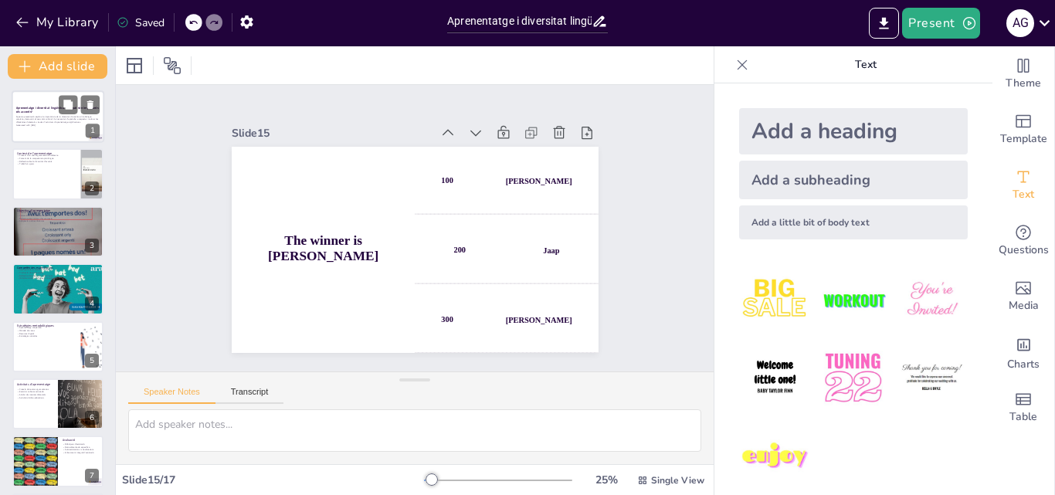
click at [50, 121] on p "Aquesta presentació explora la importància de la diversitat d'accents en la lle…" at bounding box center [57, 119] width 83 height 8
